Goal: Information Seeking & Learning: Learn about a topic

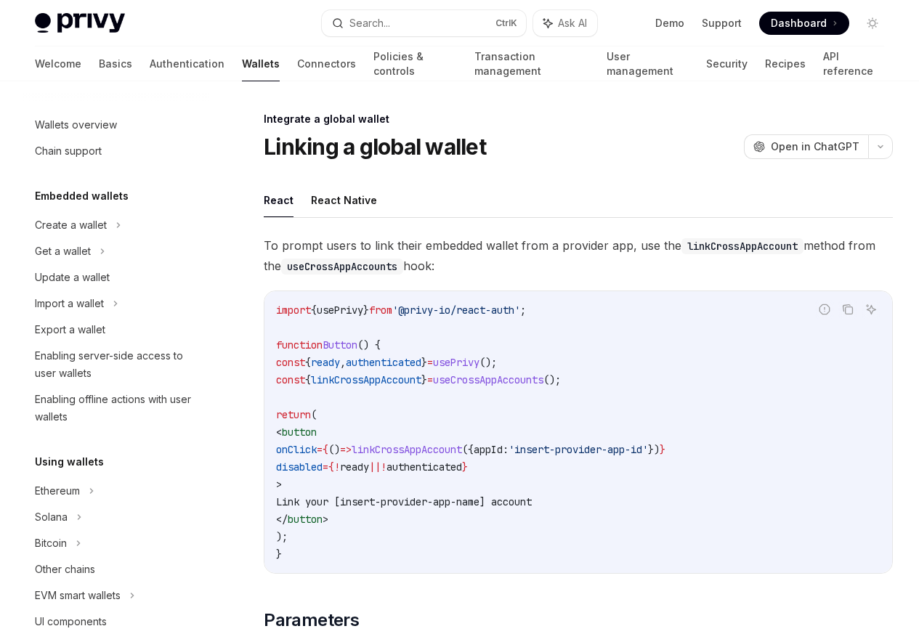
scroll to position [796, 0]
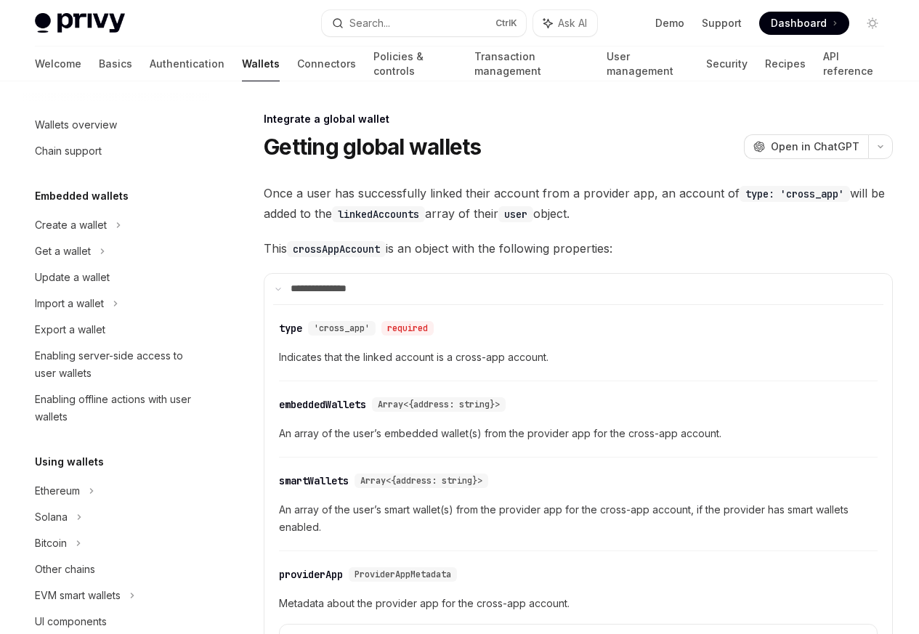
scroll to position [796, 0]
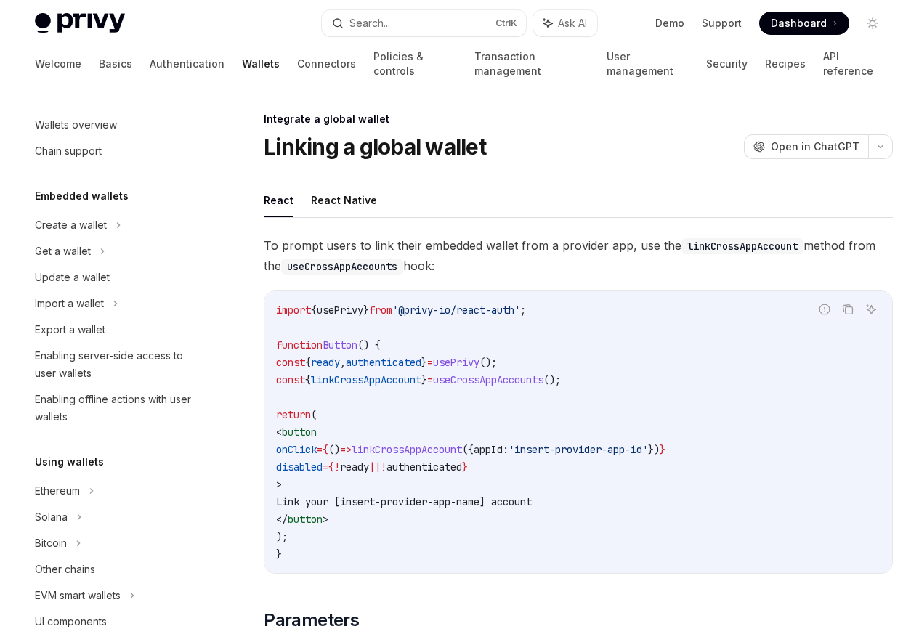
scroll to position [796, 0]
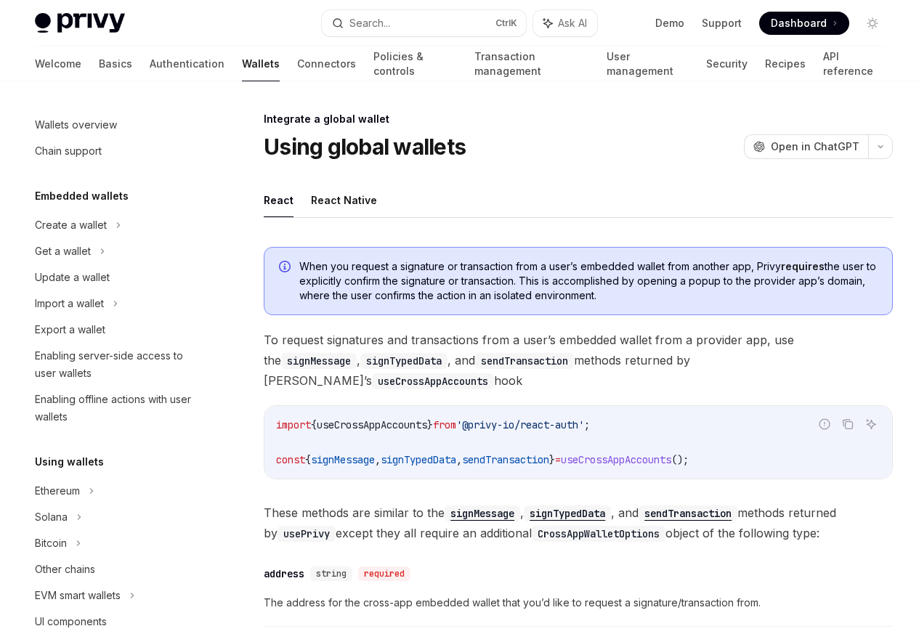
scroll to position [796, 0]
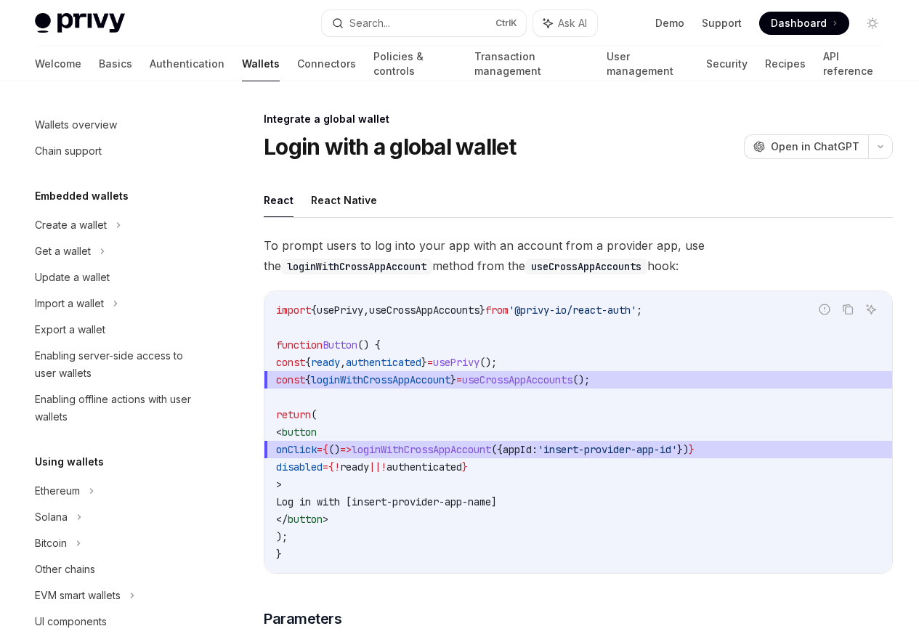
scroll to position [796, 0]
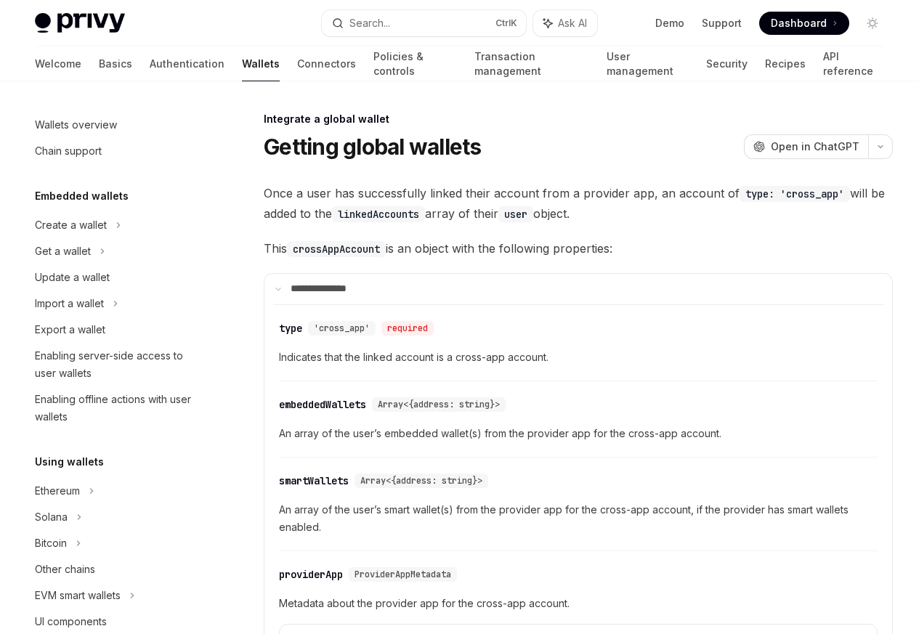
scroll to position [796, 0]
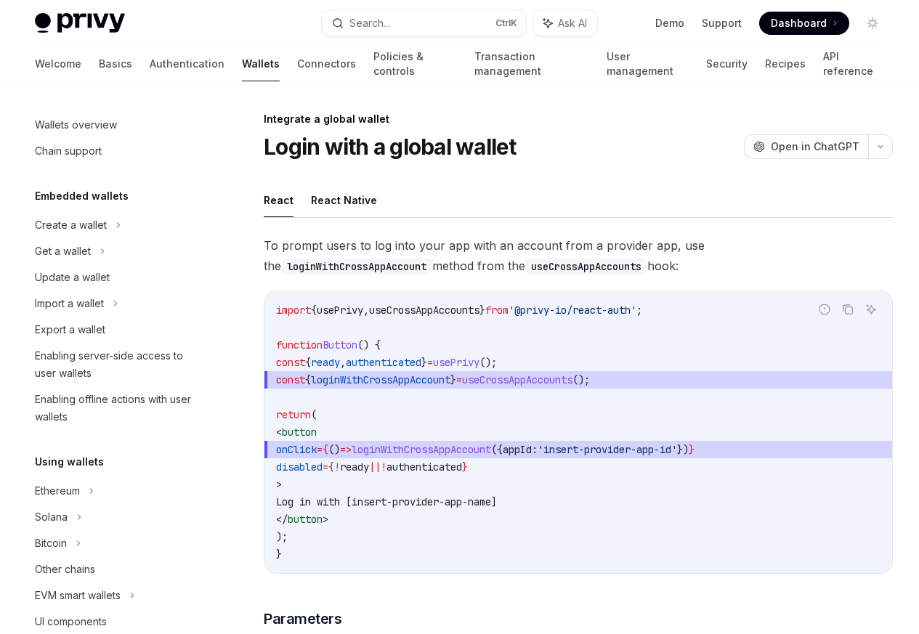
scroll to position [796, 0]
